Goal: Information Seeking & Learning: Understand process/instructions

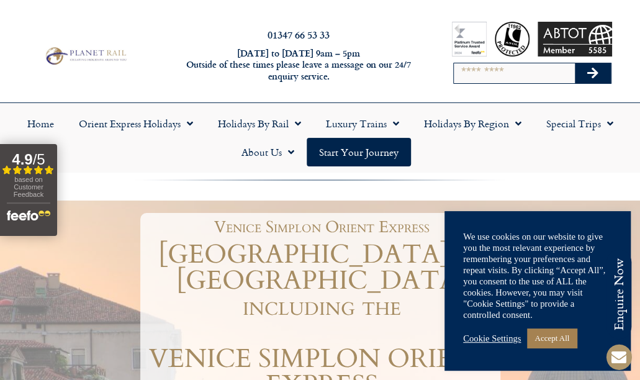
click at [497, 338] on link "Cookie Settings" at bounding box center [492, 338] width 58 height 11
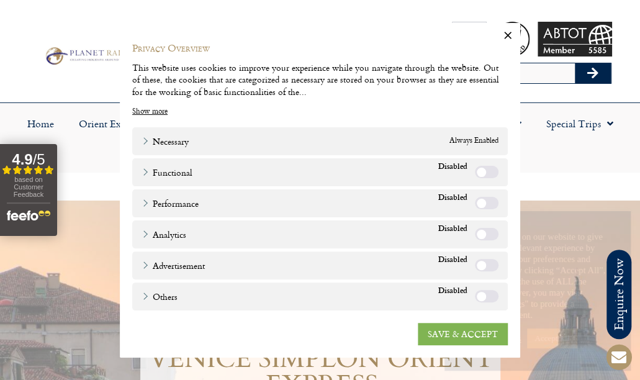
click at [467, 335] on link "SAVE & ACCEPT" at bounding box center [463, 333] width 90 height 22
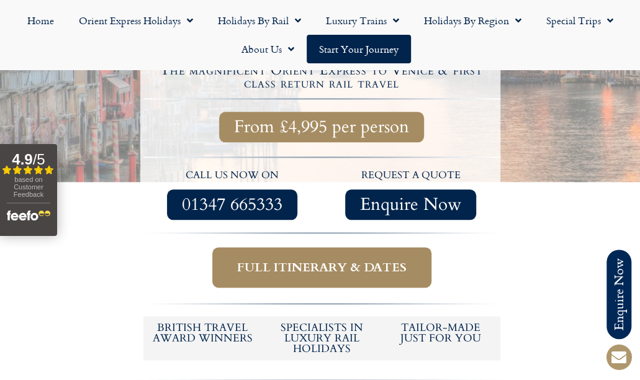
scroll to position [497, 0]
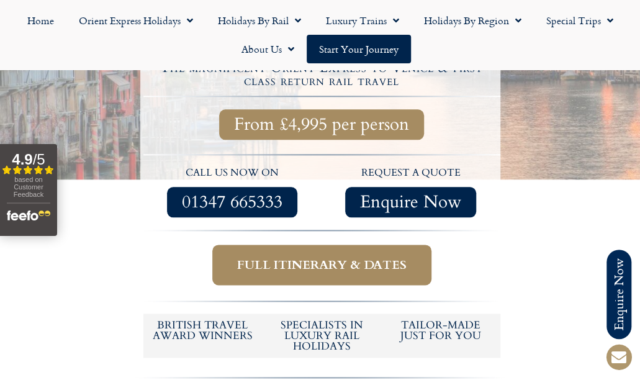
click at [314, 257] on span "Full itinerary & dates" at bounding box center [321, 265] width 169 height 16
click at [315, 257] on span "Full itinerary & dates" at bounding box center [321, 265] width 169 height 16
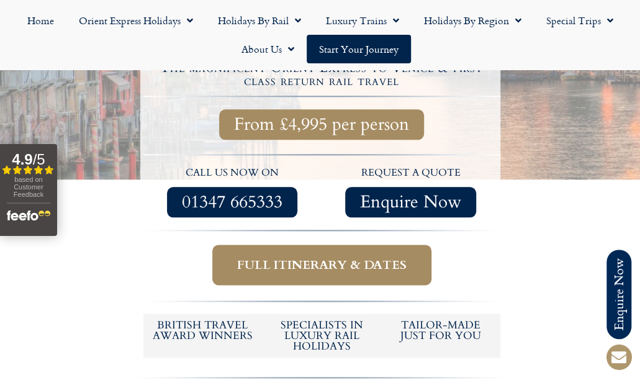
click at [315, 257] on span "Full itinerary & dates" at bounding box center [321, 265] width 169 height 16
click at [250, 257] on span "Full itinerary & dates" at bounding box center [321, 265] width 169 height 16
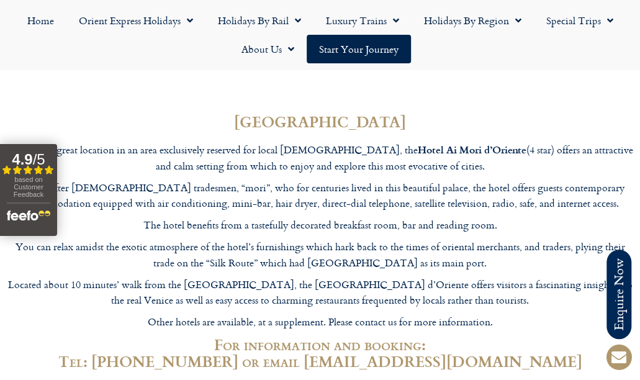
scroll to position [4121, 0]
